Goal: Navigation & Orientation: Find specific page/section

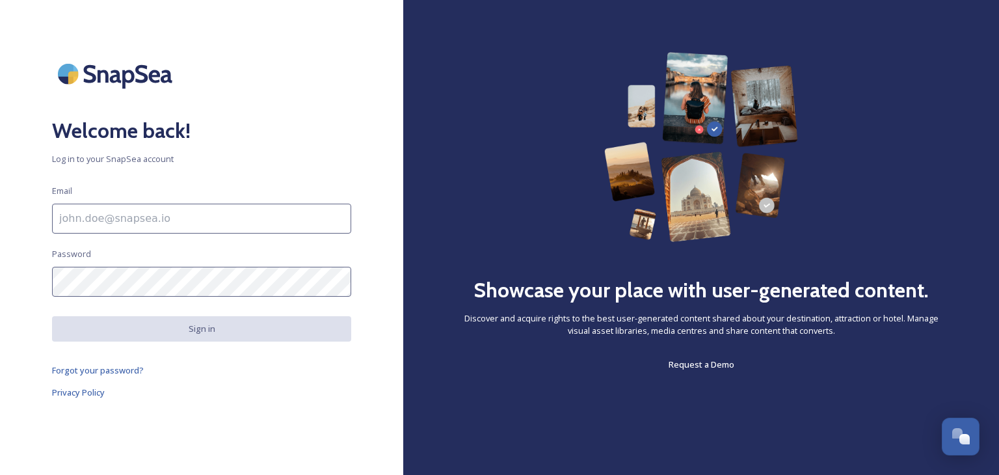
click at [177, 216] on input at bounding box center [201, 219] width 299 height 30
type input "[PERSON_NAME][EMAIL_ADDRESS][PERSON_NAME][DOMAIN_NAME]"
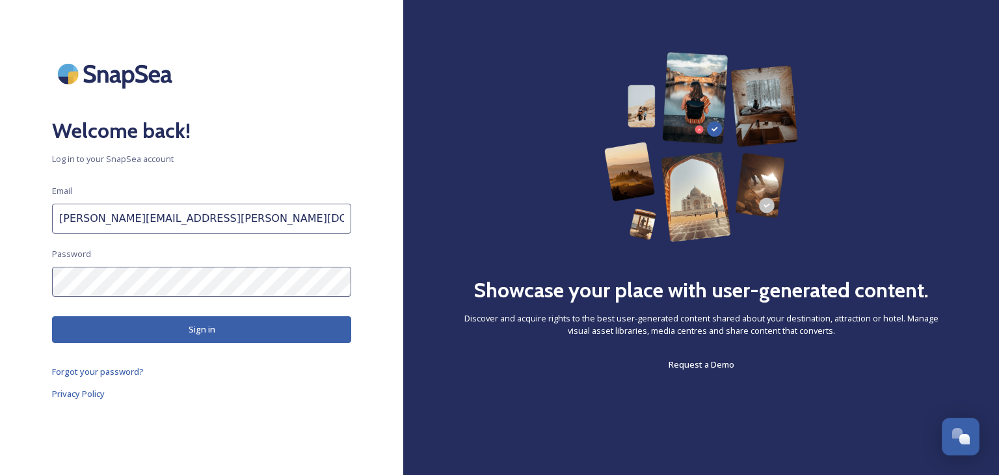
click at [185, 329] on button "Sign in" at bounding box center [201, 329] width 299 height 27
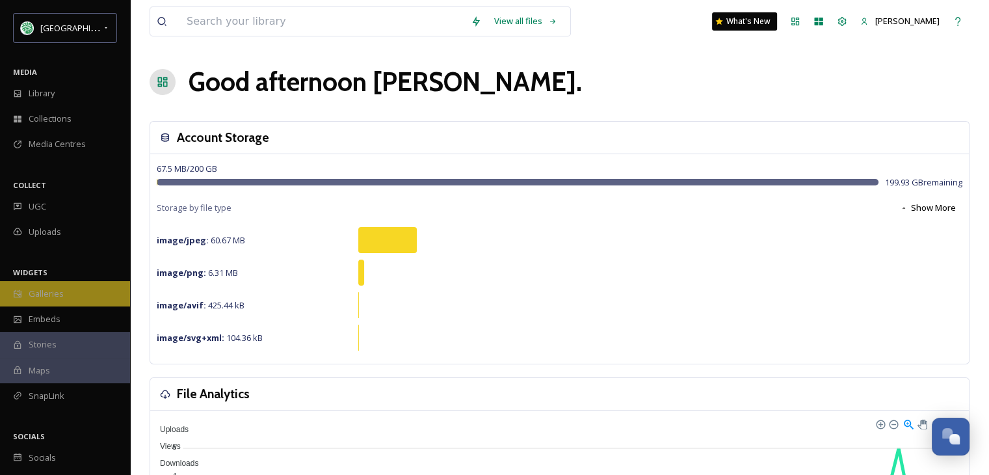
click at [47, 292] on span "Galleries" at bounding box center [46, 293] width 35 height 12
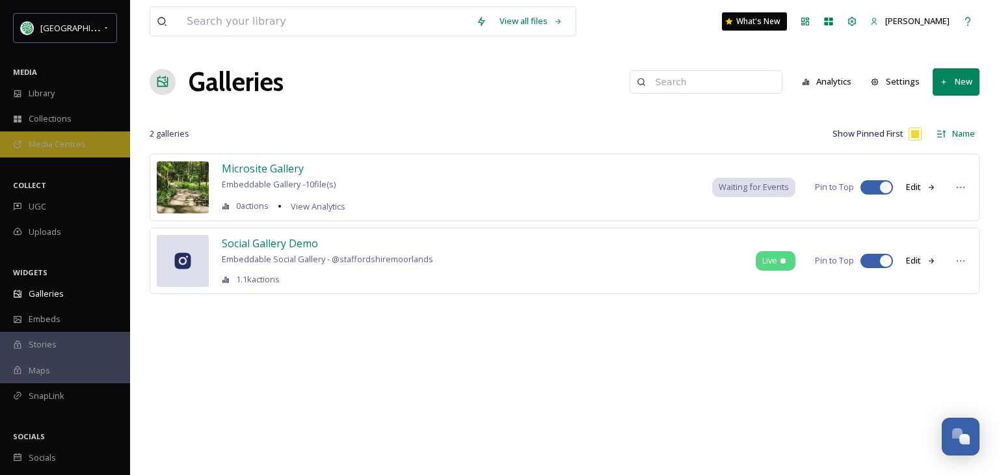
click at [52, 141] on span "Media Centres" at bounding box center [57, 144] width 57 height 12
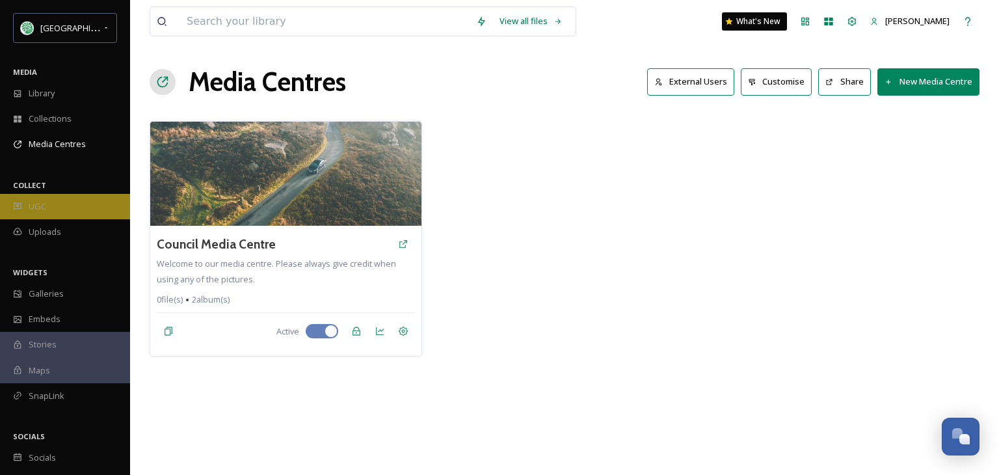
click at [32, 207] on span "UGC" at bounding box center [38, 206] width 18 height 12
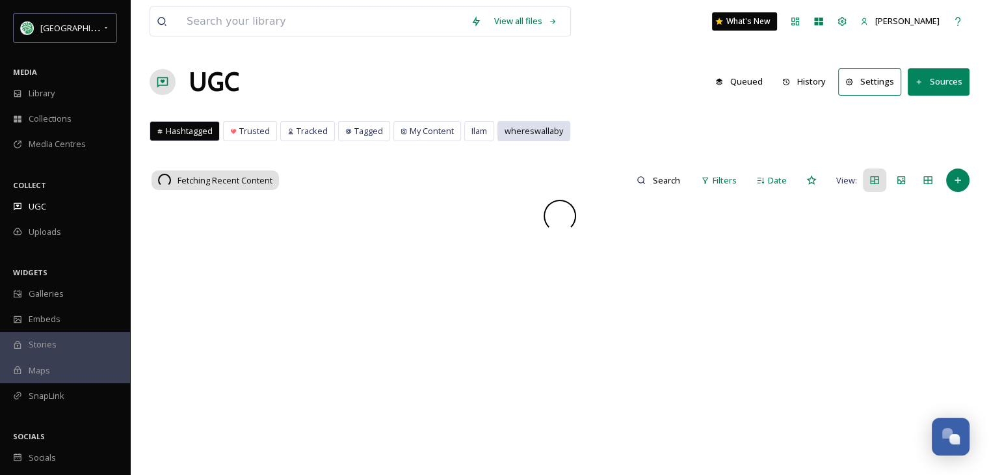
click at [529, 127] on span "whereswallaby" at bounding box center [534, 131] width 59 height 12
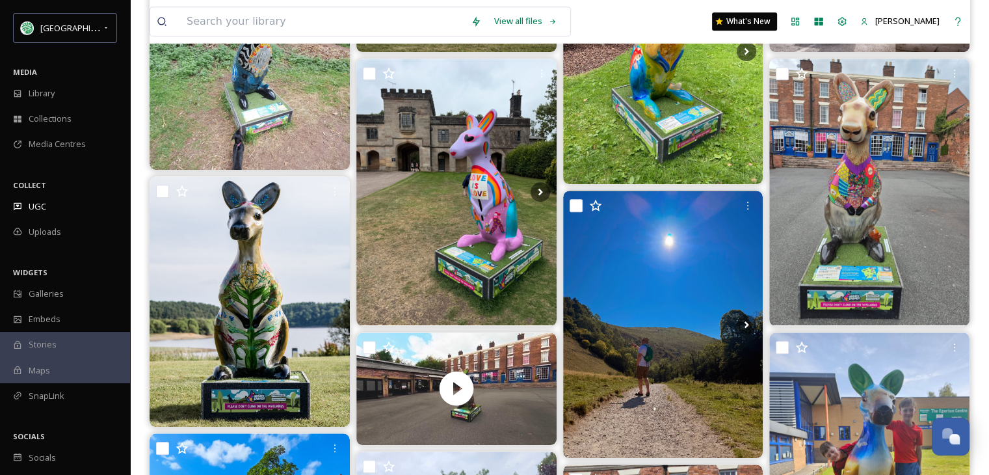
scroll to position [650, 0]
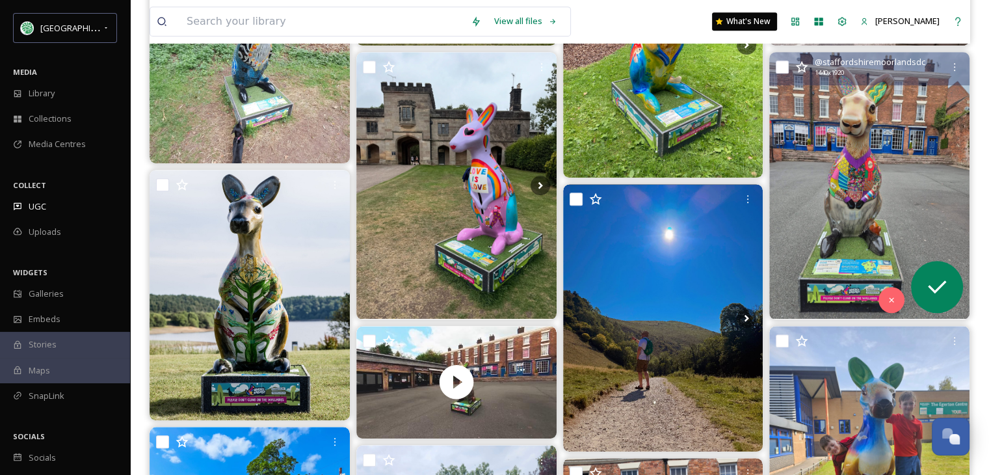
click at [861, 220] on img at bounding box center [869, 185] width 200 height 267
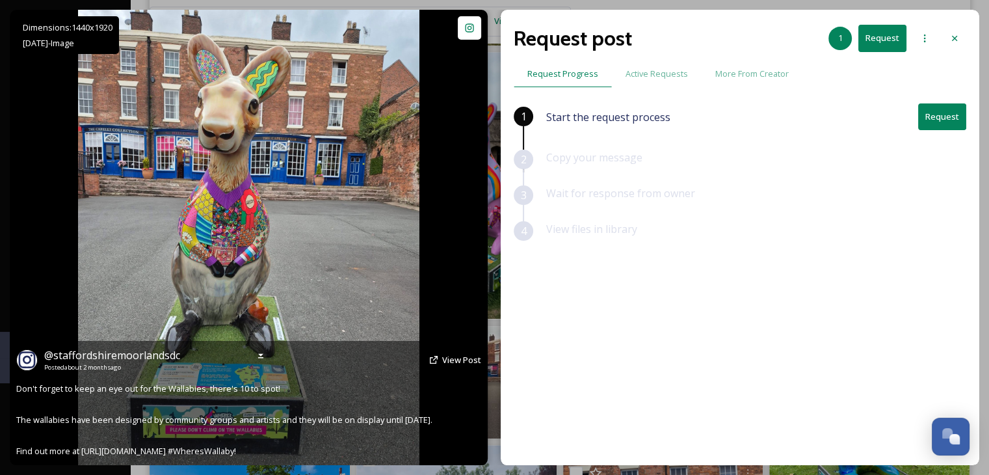
click at [292, 256] on img at bounding box center [248, 237] width 341 height 455
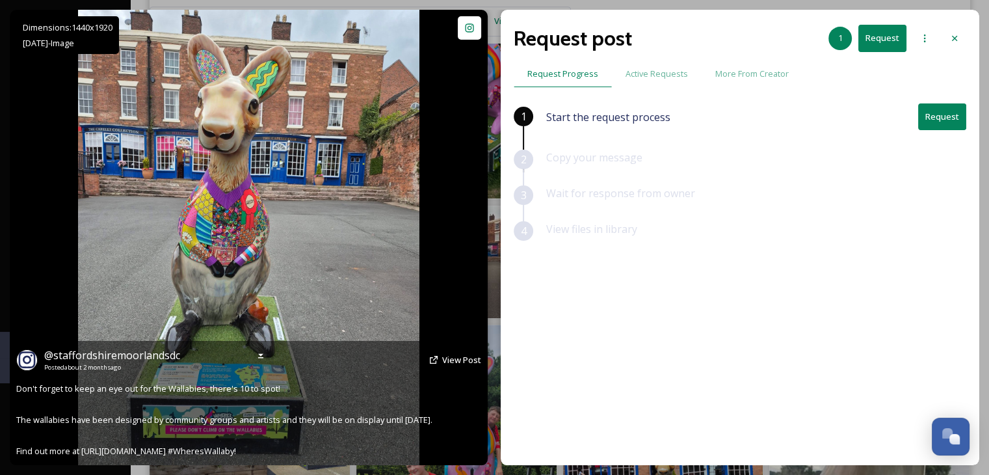
scroll to position [845, 0]
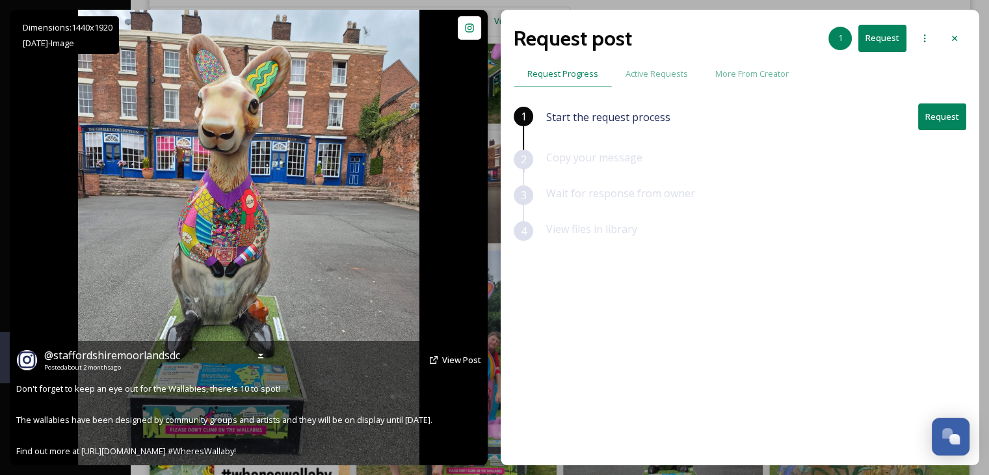
click at [39, 203] on div "Dimensions: 1440 x [DATE] - Image @ staffordshiremoorlandsdc Posted about [DATE…" at bounding box center [249, 237] width 478 height 455
drag, startPoint x: 208, startPoint y: 243, endPoint x: 306, endPoint y: 220, distance: 100.0
click at [306, 220] on img at bounding box center [248, 237] width 341 height 455
click at [449, 358] on span "View Post" at bounding box center [461, 360] width 39 height 12
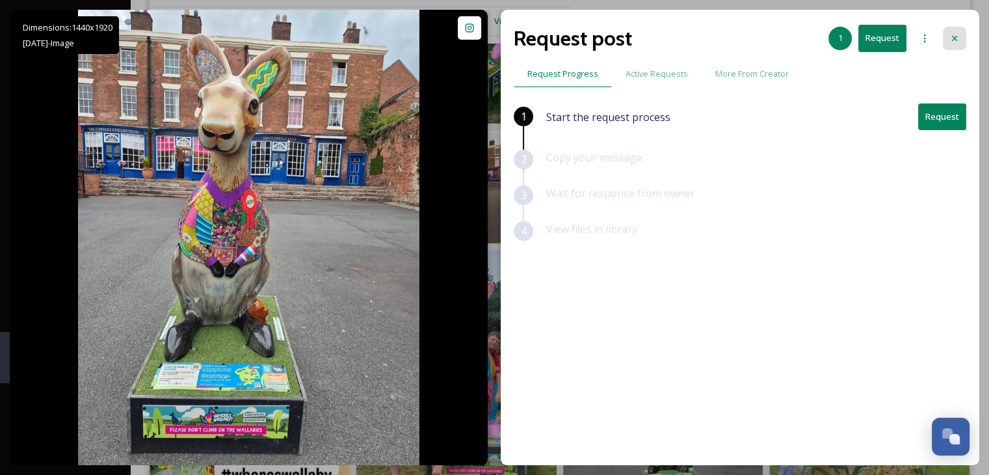
click at [956, 34] on icon at bounding box center [954, 38] width 10 height 10
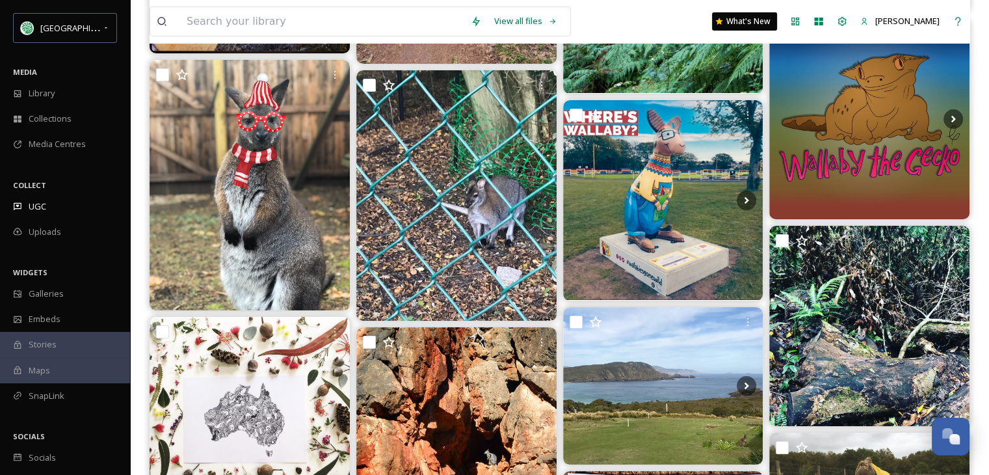
scroll to position [4682, 0]
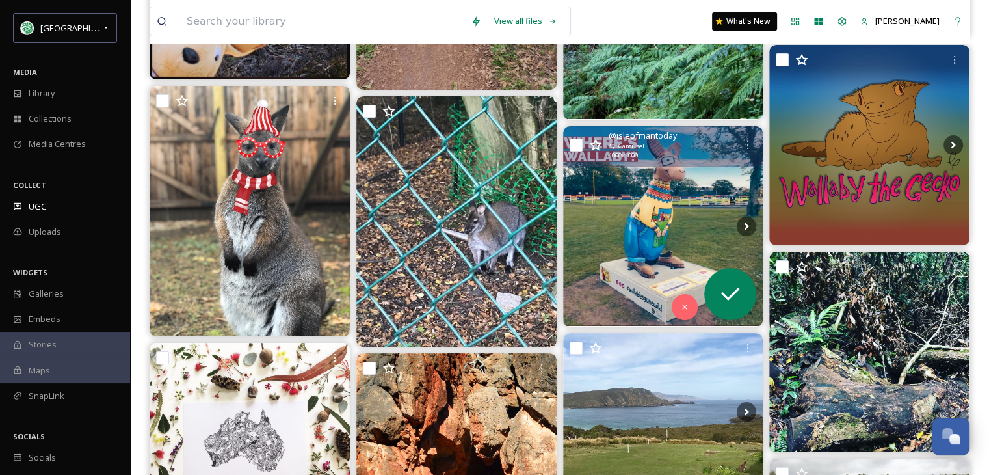
click at [638, 224] on img at bounding box center [663, 226] width 200 height 200
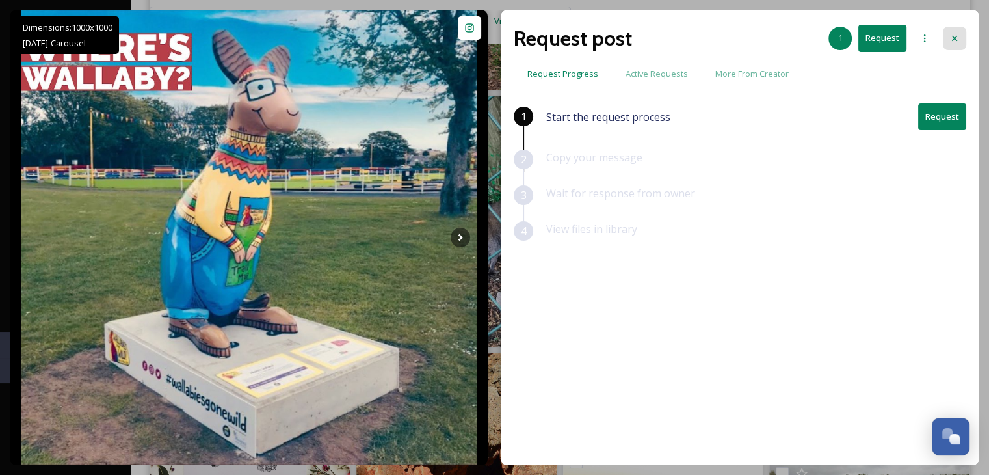
click at [954, 37] on icon at bounding box center [954, 38] width 5 height 5
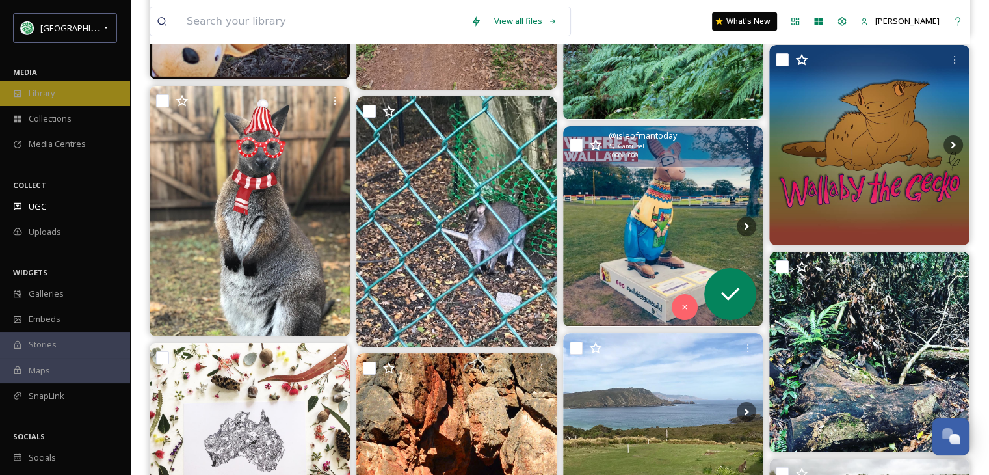
click at [44, 92] on span "Library" at bounding box center [42, 93] width 26 height 12
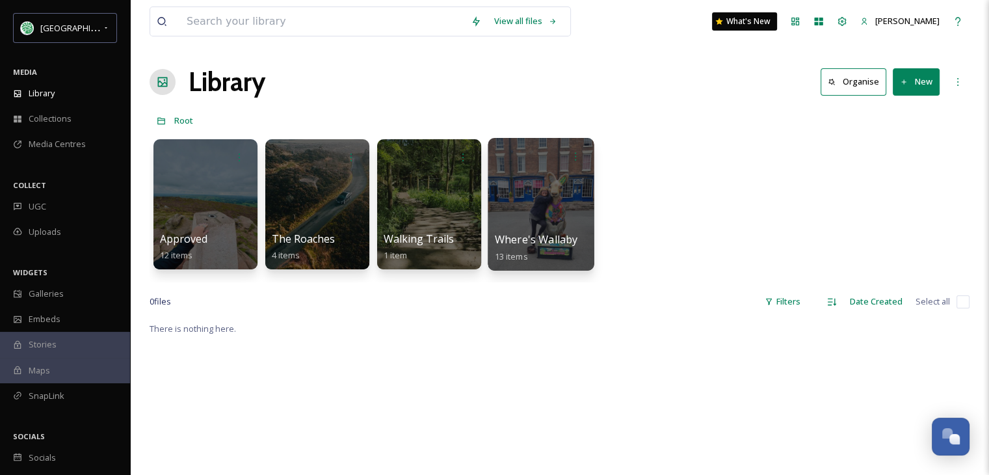
click at [492, 217] on div at bounding box center [541, 204] width 106 height 133
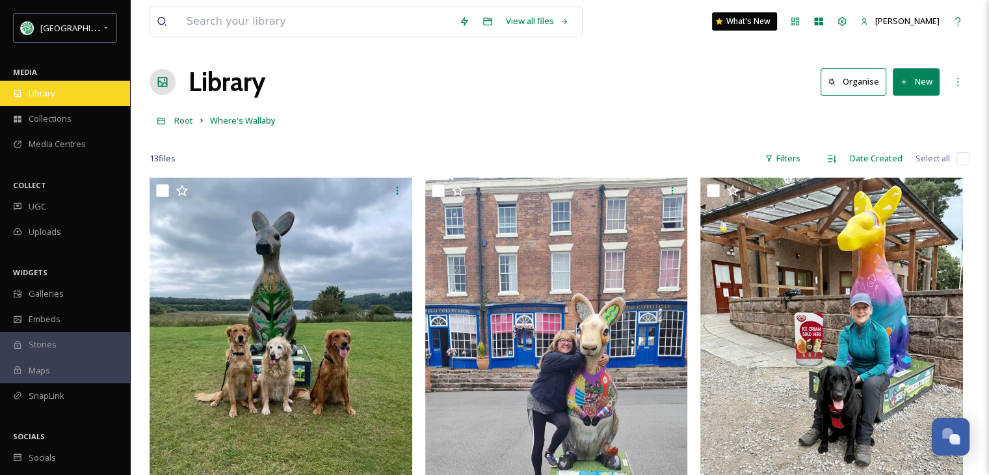
click at [61, 101] on div "Library" at bounding box center [65, 93] width 130 height 25
